Goal: Task Accomplishment & Management: Manage account settings

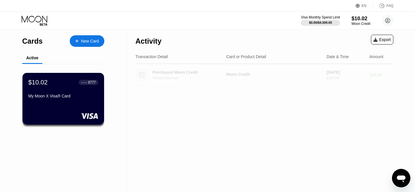
click at [352, 78] on div "8:30 PM" at bounding box center [346, 78] width 38 height 4
click at [187, 74] on div "Purchased Moon Credit" at bounding box center [189, 72] width 72 height 5
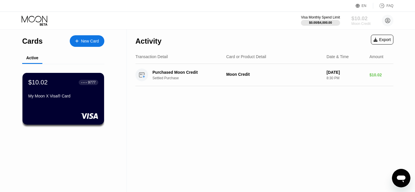
click at [360, 19] on div "$10.02" at bounding box center [361, 18] width 19 height 6
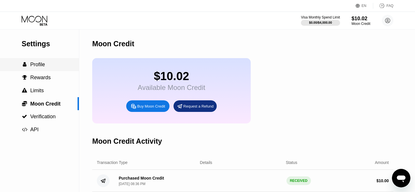
click at [40, 69] on div " Profile" at bounding box center [39, 64] width 79 height 13
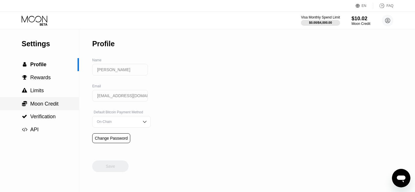
click at [43, 102] on span "Moon Credit" at bounding box center [44, 104] width 28 height 6
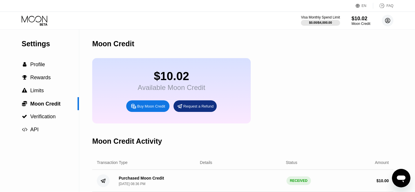
click at [385, 20] on circle at bounding box center [388, 21] width 12 height 12
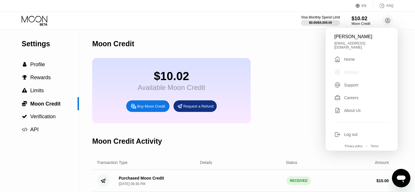
click at [352, 70] on div "Settings" at bounding box center [351, 72] width 15 height 5
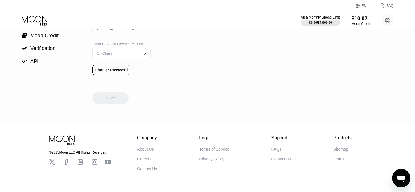
scroll to position [85, 0]
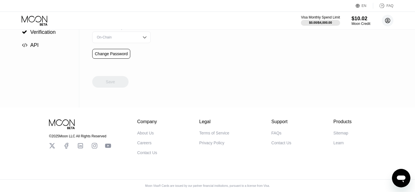
click at [387, 24] on circle at bounding box center [388, 21] width 12 height 12
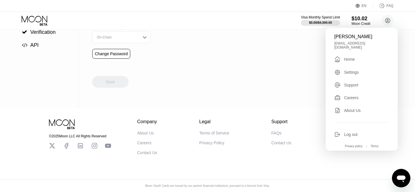
click at [349, 57] on div "Home" at bounding box center [349, 59] width 11 height 5
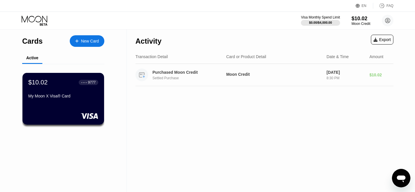
click at [170, 76] on div "Purchased Moon Credit Settled Purchase" at bounding box center [192, 75] width 78 height 10
click at [64, 108] on div "$10.02 ● ● ● ● 9777 My Moon X Visa® Card" at bounding box center [63, 98] width 83 height 52
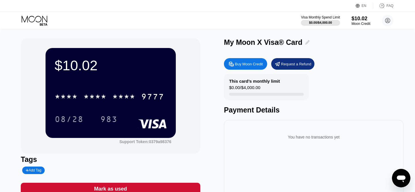
click at [306, 43] on icon at bounding box center [308, 42] width 4 height 4
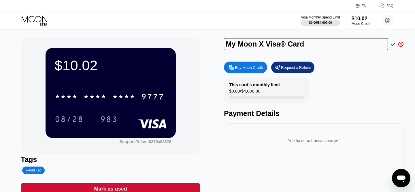
drag, startPoint x: 264, startPoint y: 45, endPoint x: 217, endPoint y: 48, distance: 47.1
click at [217, 48] on div "$10.02 * * * * * * * * * * * * 9777 08/28 983 Support Token: 0379a98376 Tags Ad…" at bounding box center [208, 131] width 374 height 186
type input "My Moon X"
click at [234, 44] on input "My Moon X" at bounding box center [306, 44] width 164 height 12
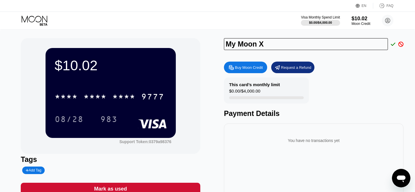
click at [234, 44] on input "My Moon X" at bounding box center [306, 44] width 164 height 12
type input "cccc"
click at [393, 44] on icon at bounding box center [393, 44] width 5 height 5
